Goal: Task Accomplishment & Management: Complete application form

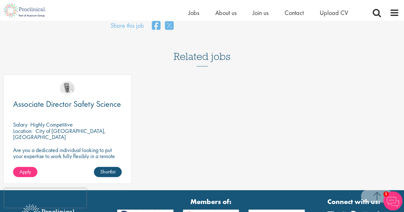
scroll to position [479, 0]
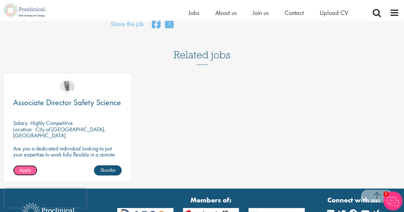
click at [32, 166] on link "Apply" at bounding box center [25, 171] width 24 height 10
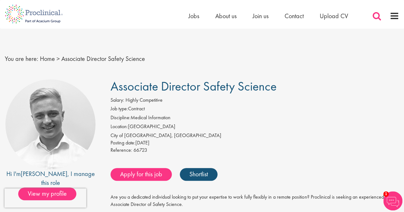
click at [375, 16] on span at bounding box center [377, 16] width 10 height 10
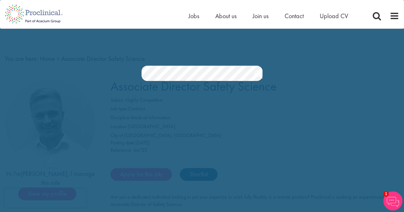
click at [199, 17] on ul "Home Jobs About us Join us Contact Upload CV" at bounding box center [277, 16] width 176 height 10
click at [197, 18] on span "Jobs" at bounding box center [194, 16] width 11 height 8
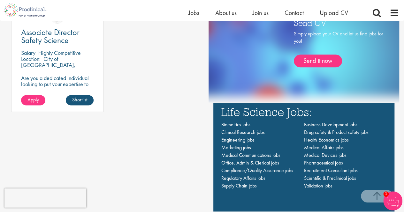
scroll to position [415, 0]
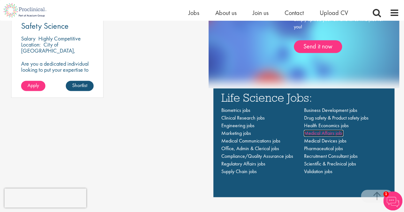
click at [314, 134] on span "Medical Affairs jobs" at bounding box center [324, 133] width 40 height 7
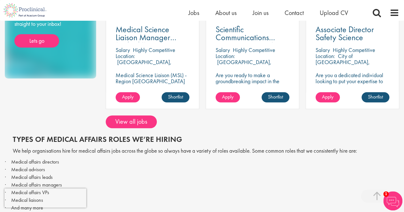
scroll to position [160, 0]
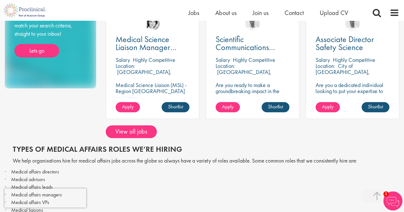
click at [249, 88] on p "Are you ready to make a groundbreaking impact in the world of biotechnology? Jo…" at bounding box center [253, 100] width 74 height 36
click at [235, 104] on link "Apply" at bounding box center [228, 107] width 24 height 10
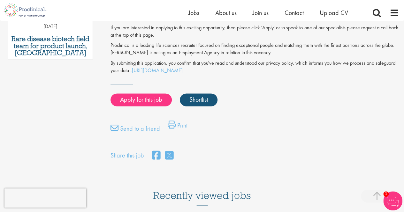
scroll to position [543, 0]
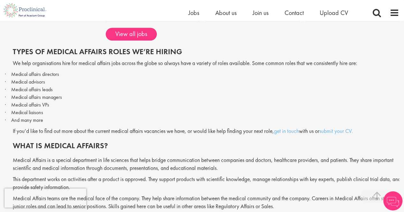
scroll to position [232, 0]
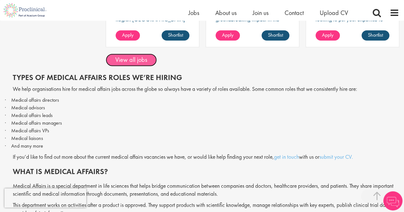
click at [143, 62] on link "View all jobs" at bounding box center [131, 60] width 51 height 13
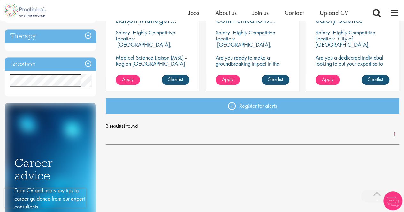
scroll to position [192, 0]
